Goal: Information Seeking & Learning: Check status

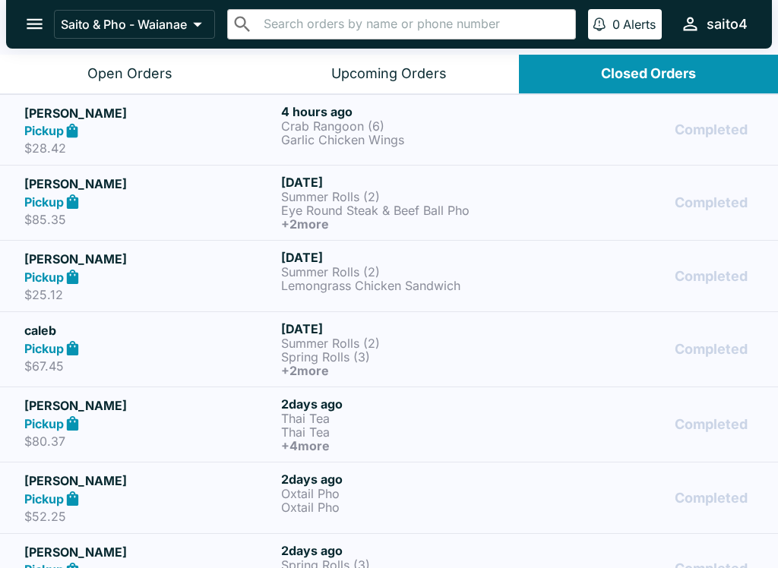
click at [33, 42] on button "open drawer" at bounding box center [34, 24] width 39 height 39
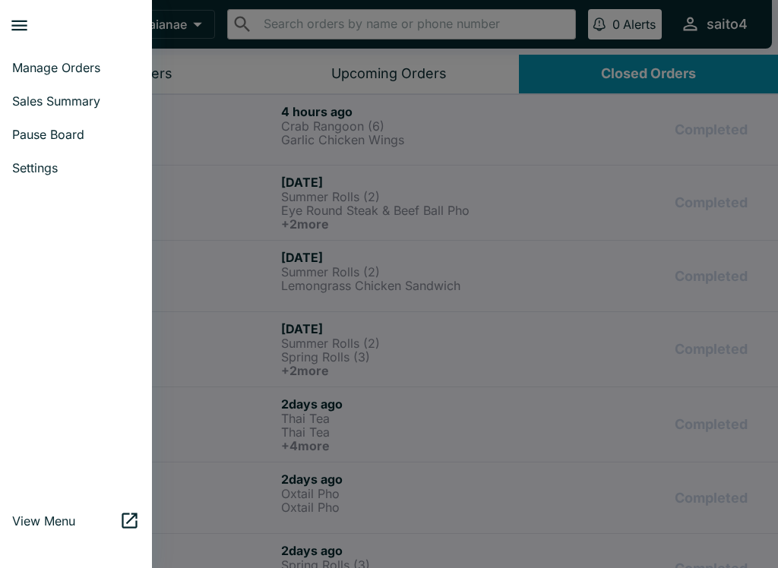
click at [76, 117] on link "Sales Summary" at bounding box center [76, 100] width 152 height 33
select select "03:00"
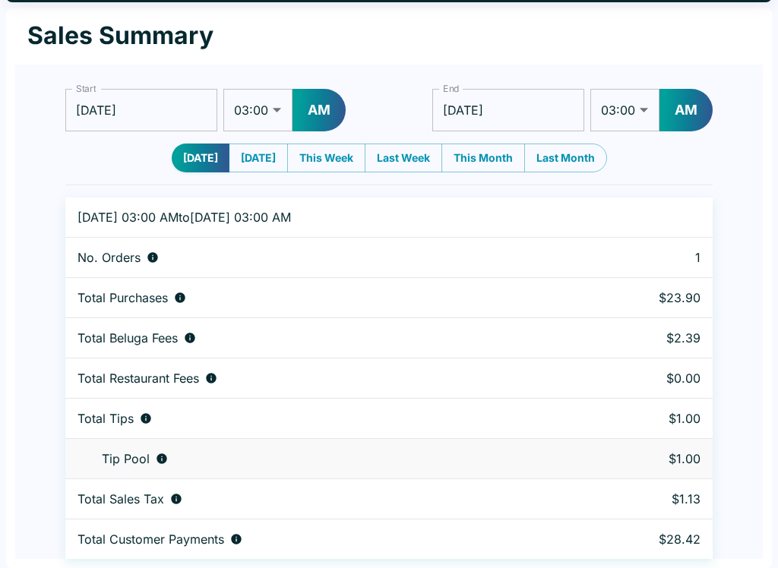
scroll to position [46, 0]
click at [556, 97] on input "[DATE]" at bounding box center [508, 110] width 152 height 43
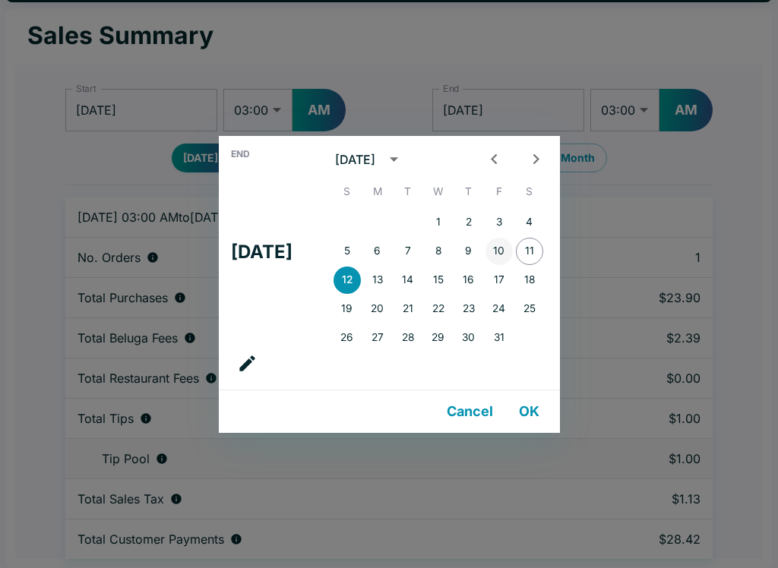
click at [513, 248] on button "10" at bounding box center [499, 251] width 27 height 27
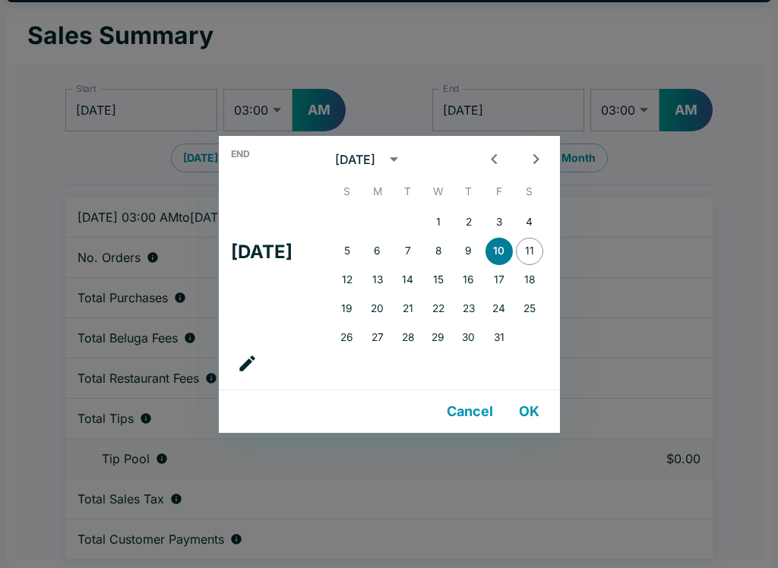
click at [513, 248] on button "10" at bounding box center [499, 251] width 27 height 27
click at [543, 245] on button "11" at bounding box center [529, 251] width 27 height 27
type input "[DATE]"
click at [546, 408] on button "OK" at bounding box center [529, 412] width 49 height 30
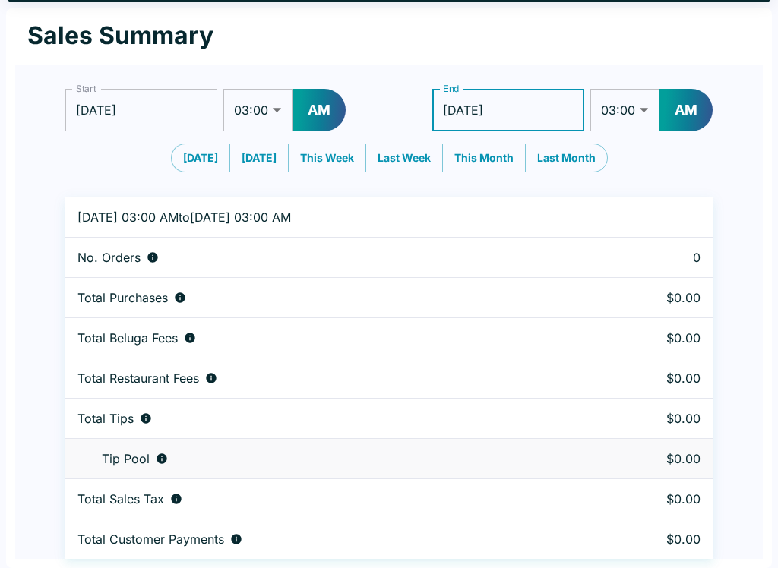
click at [624, 116] on select "01:00 01:30 02:00 02:30 03:00 03:30 04:00 04:30 05:00 05:30 06:00 06:30 07:00 0…" at bounding box center [624, 110] width 69 height 43
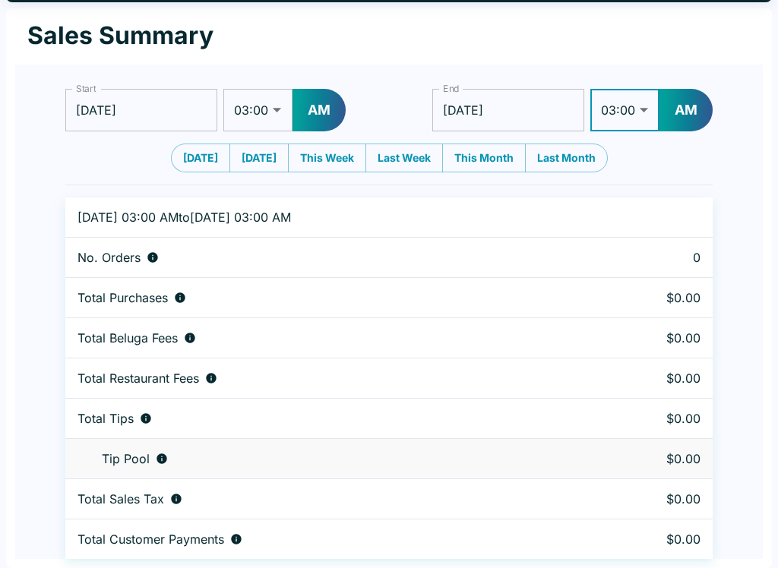
select select "11:00"
click at [670, 139] on div "Start [DATE] Start 01:00 01:30 02:00 02:30 03:00 03:30 04:00 04:30 05:00 05:30 …" at bounding box center [388, 125] width 647 height 96
click at [696, 111] on button "AM" at bounding box center [686, 110] width 53 height 43
